Goal: Information Seeking & Learning: Learn about a topic

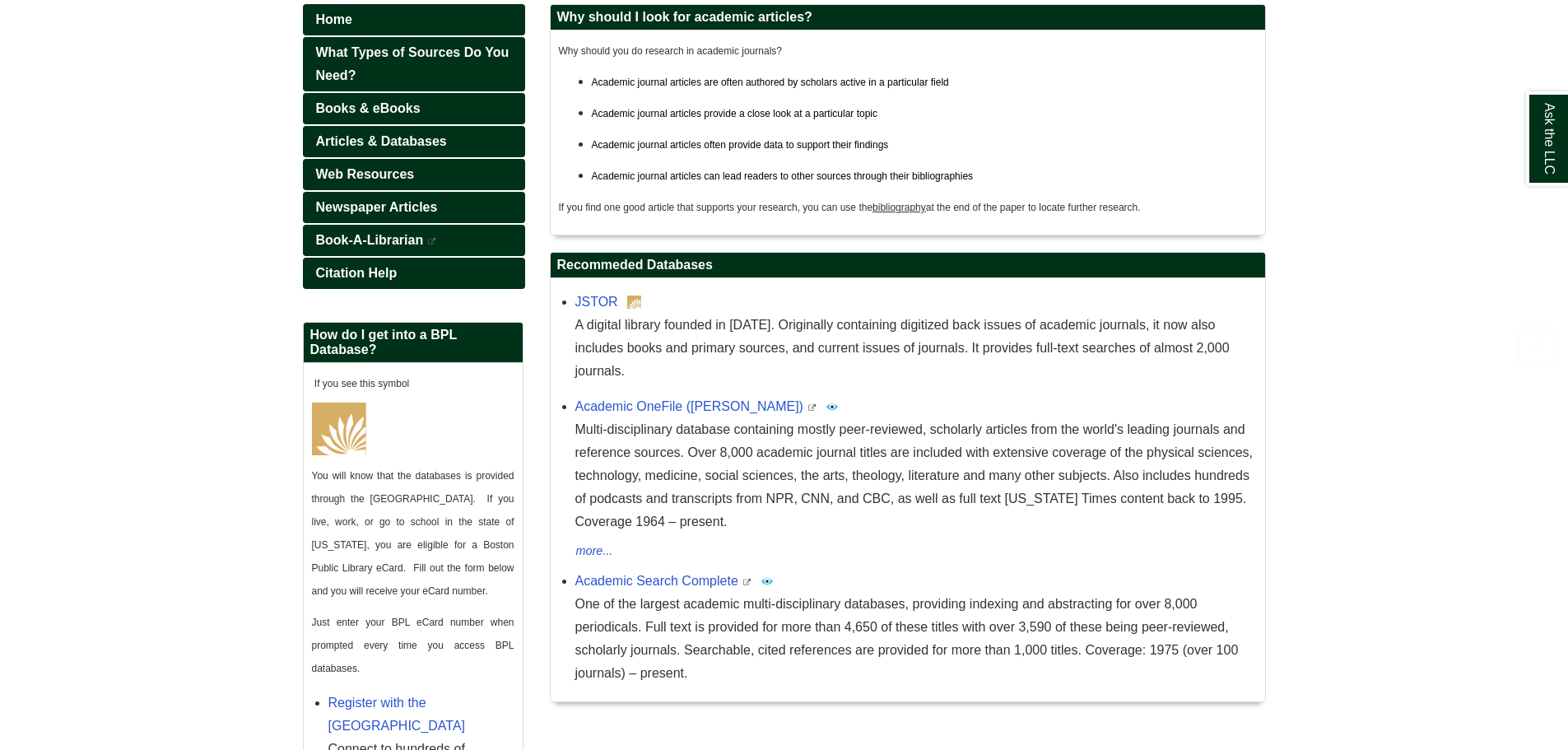
scroll to position [330, 0]
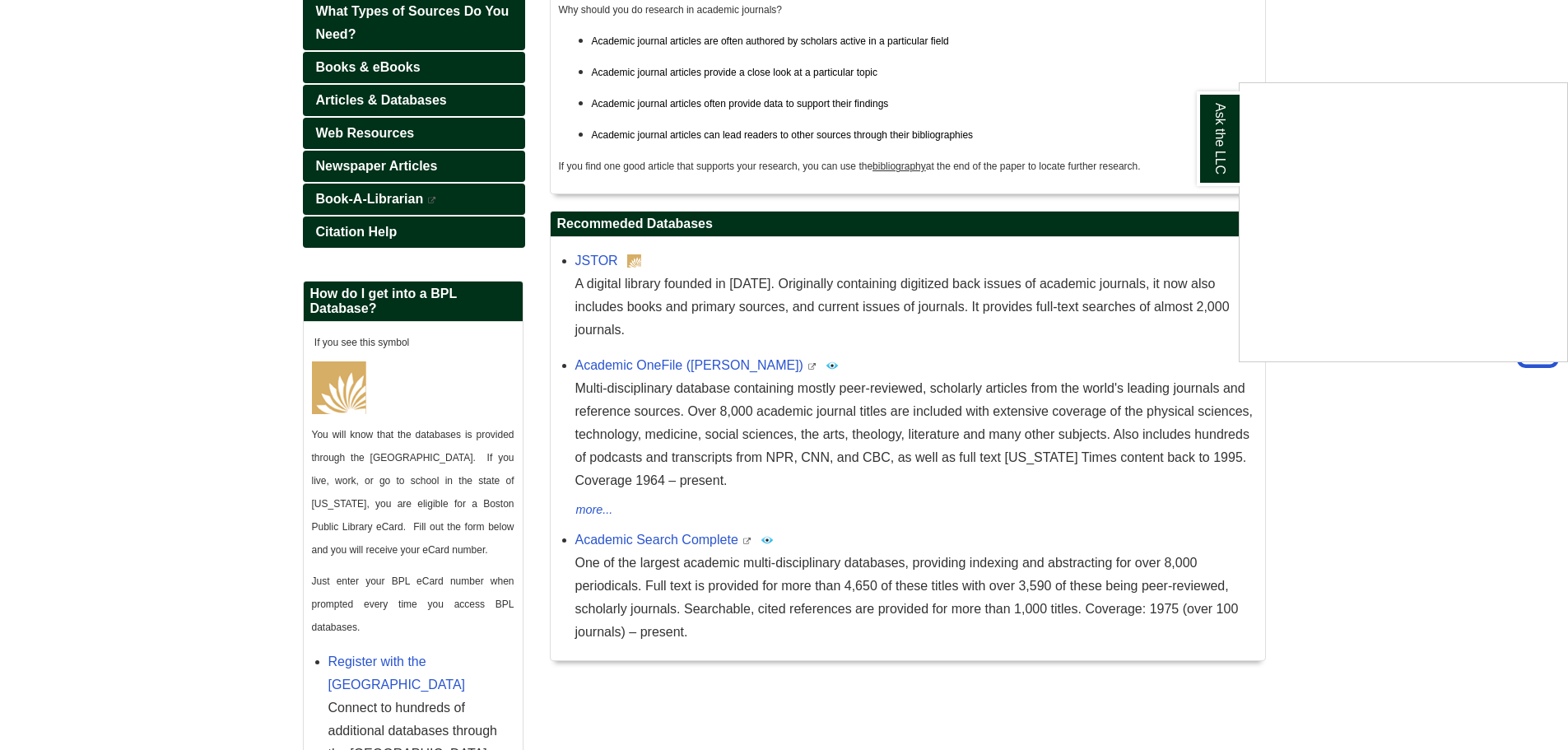
drag, startPoint x: 1007, startPoint y: 478, endPoint x: 1069, endPoint y: 454, distance: 66.5
click at [1007, 478] on div "Ask the LLC" at bounding box center [784, 375] width 1568 height 750
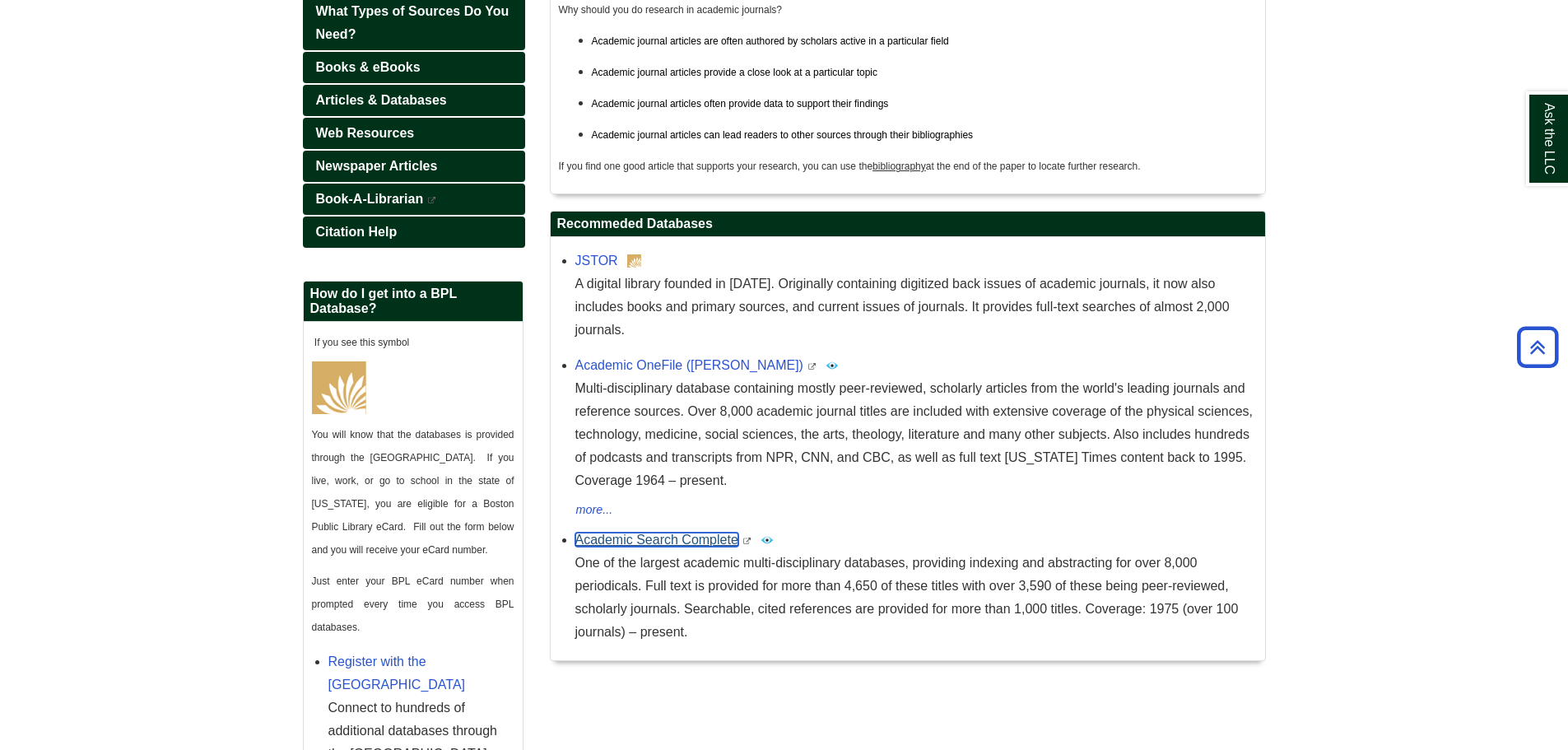
click at [692, 533] on link "Academic Search Complete" at bounding box center [656, 540] width 163 height 14
click at [704, 533] on link "Academic Search Complete" at bounding box center [656, 540] width 163 height 14
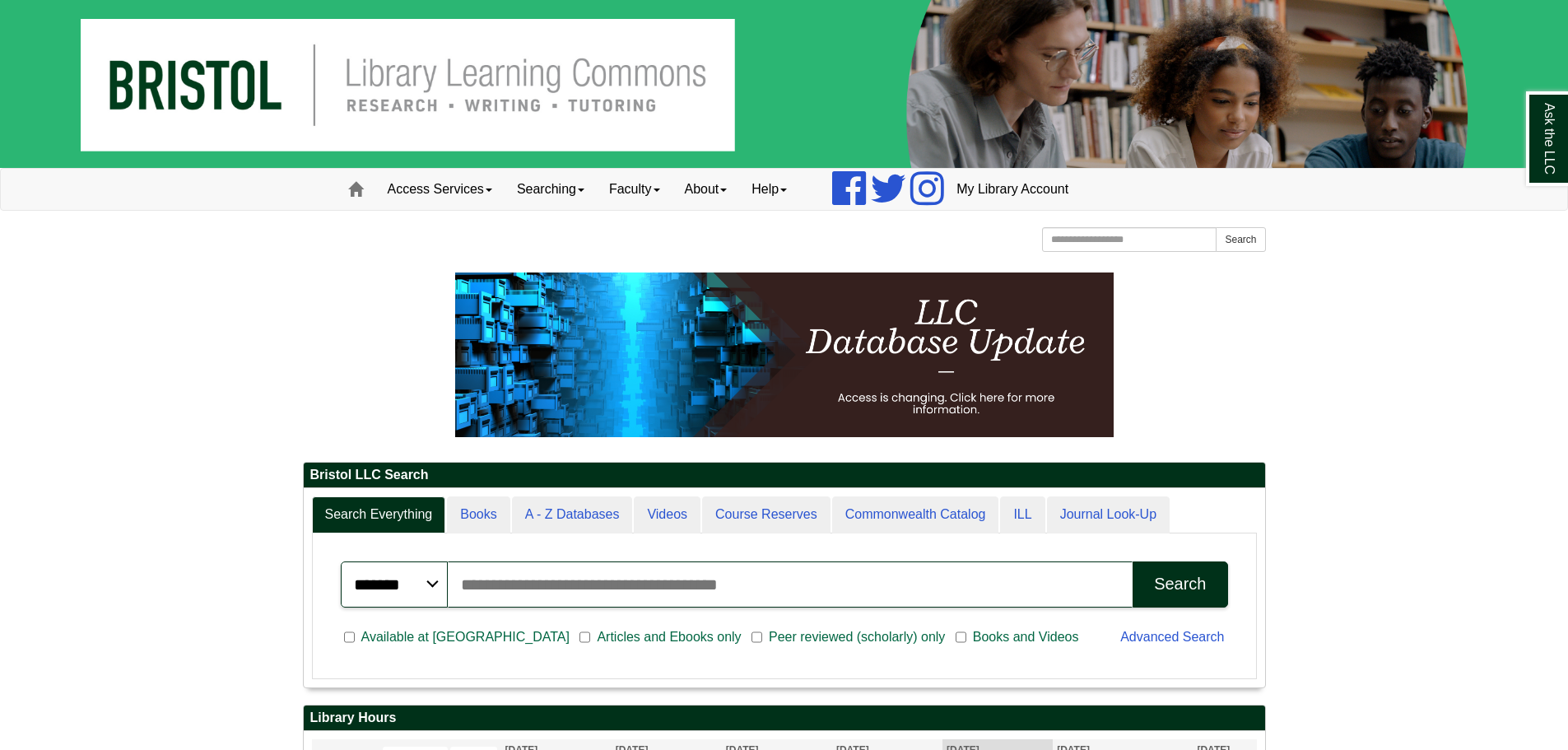
drag, startPoint x: 1579, startPoint y: 19, endPoint x: 1220, endPoint y: 360, distance: 495.1
click at [1220, 360] on p at bounding box center [784, 354] width 963 height 164
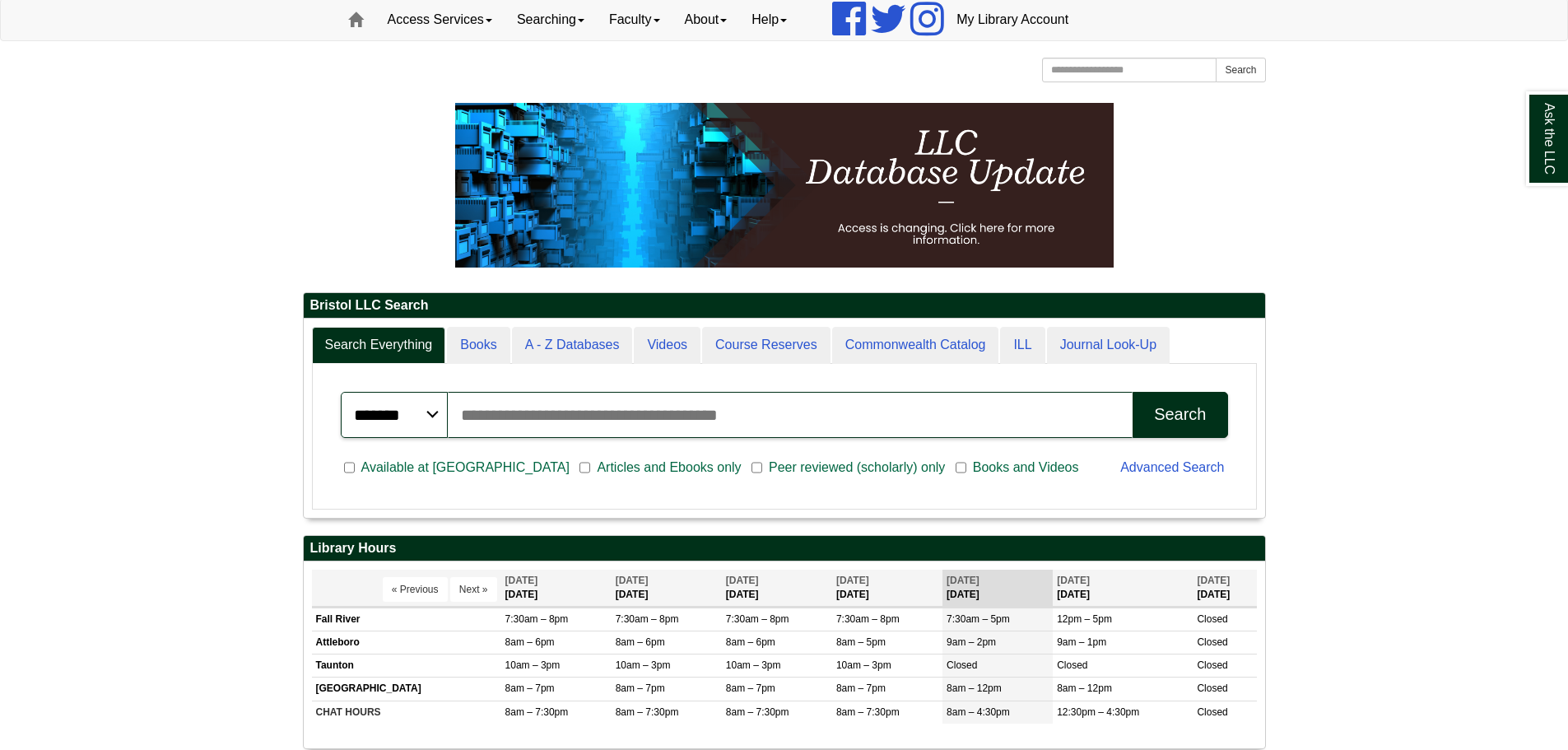
scroll to position [247, 0]
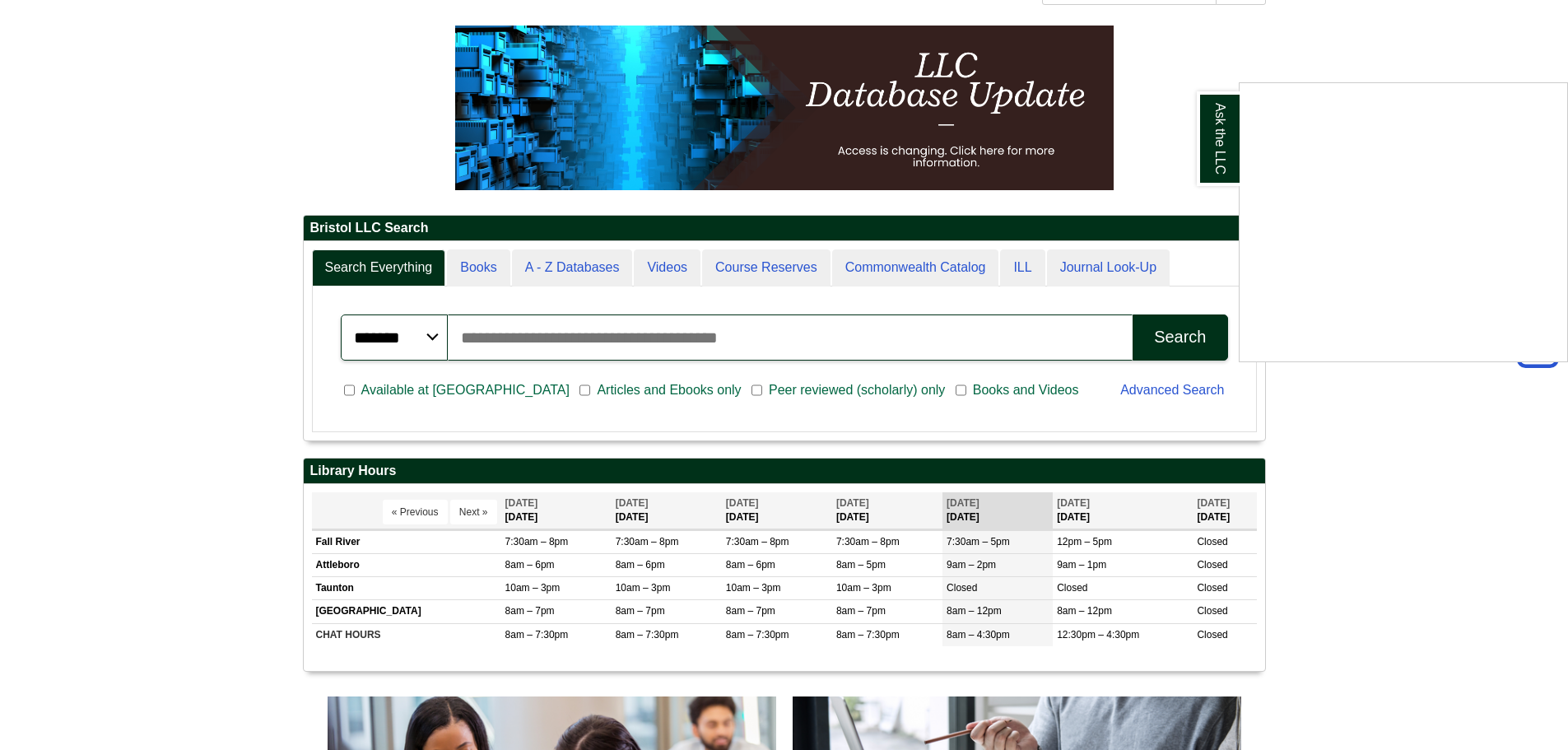
click at [1452, 594] on div "Ask the LLC" at bounding box center [784, 375] width 1568 height 750
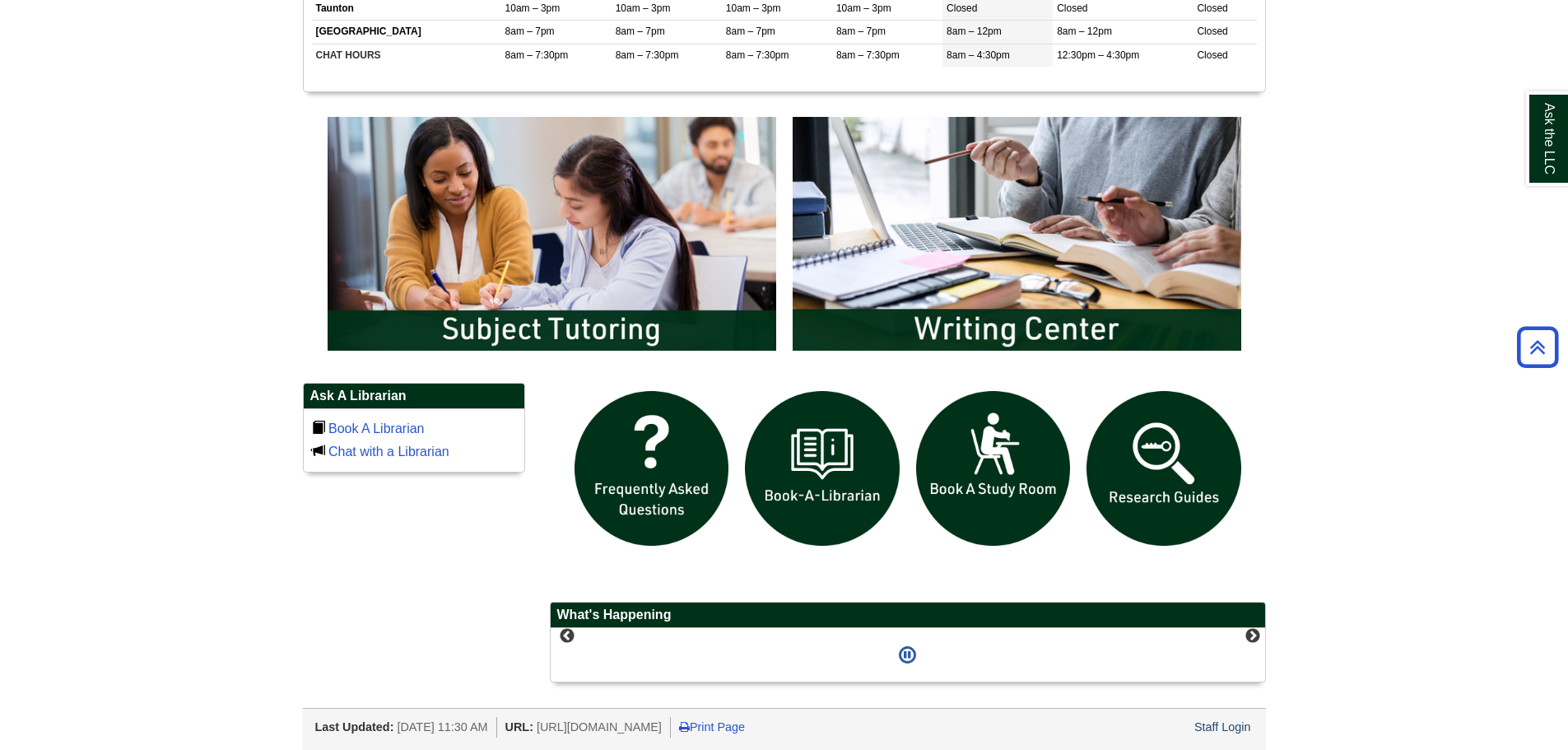
scroll to position [1152, 0]
